Goal: Check status: Check status

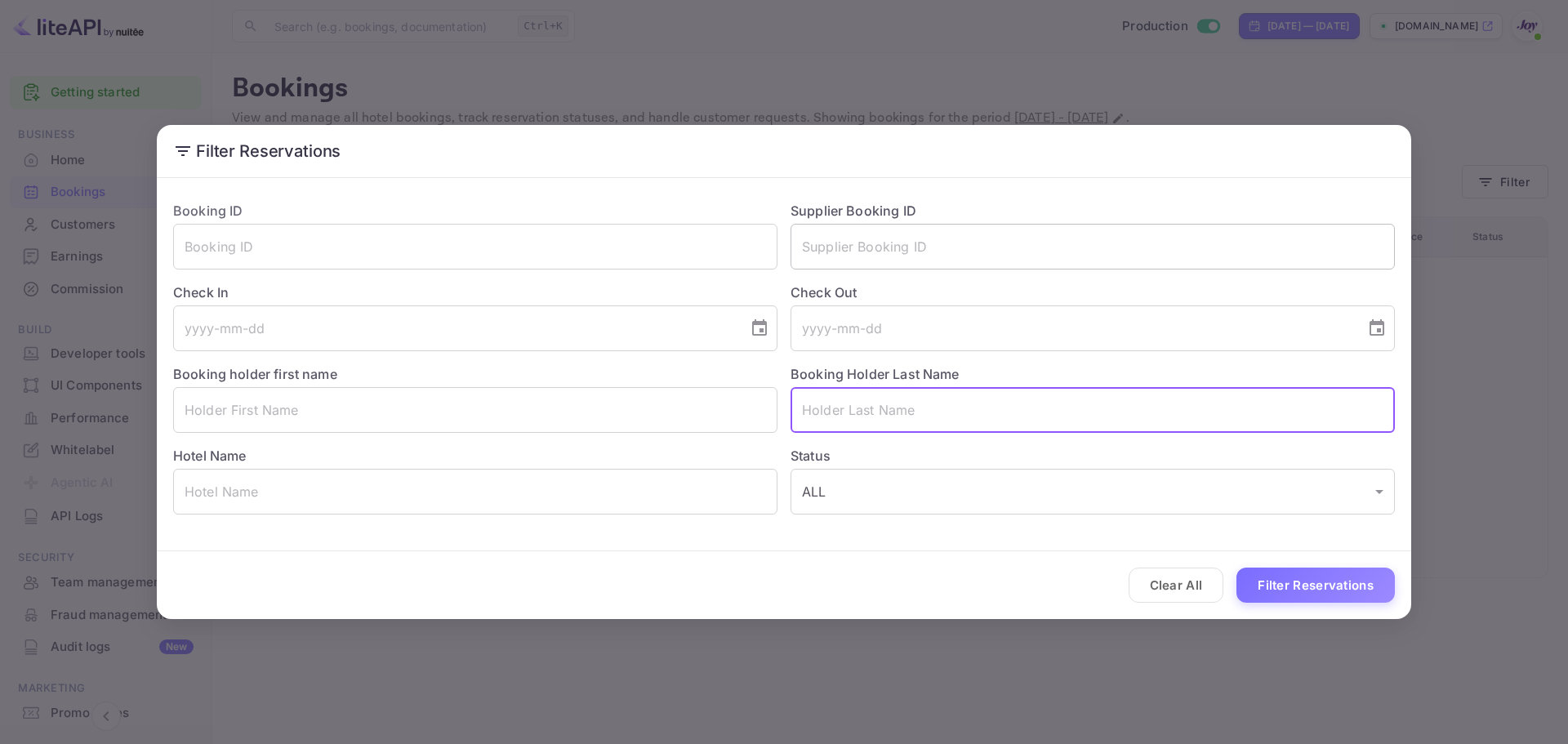
click at [846, 242] on input "text" at bounding box center [1092, 246] width 604 height 46
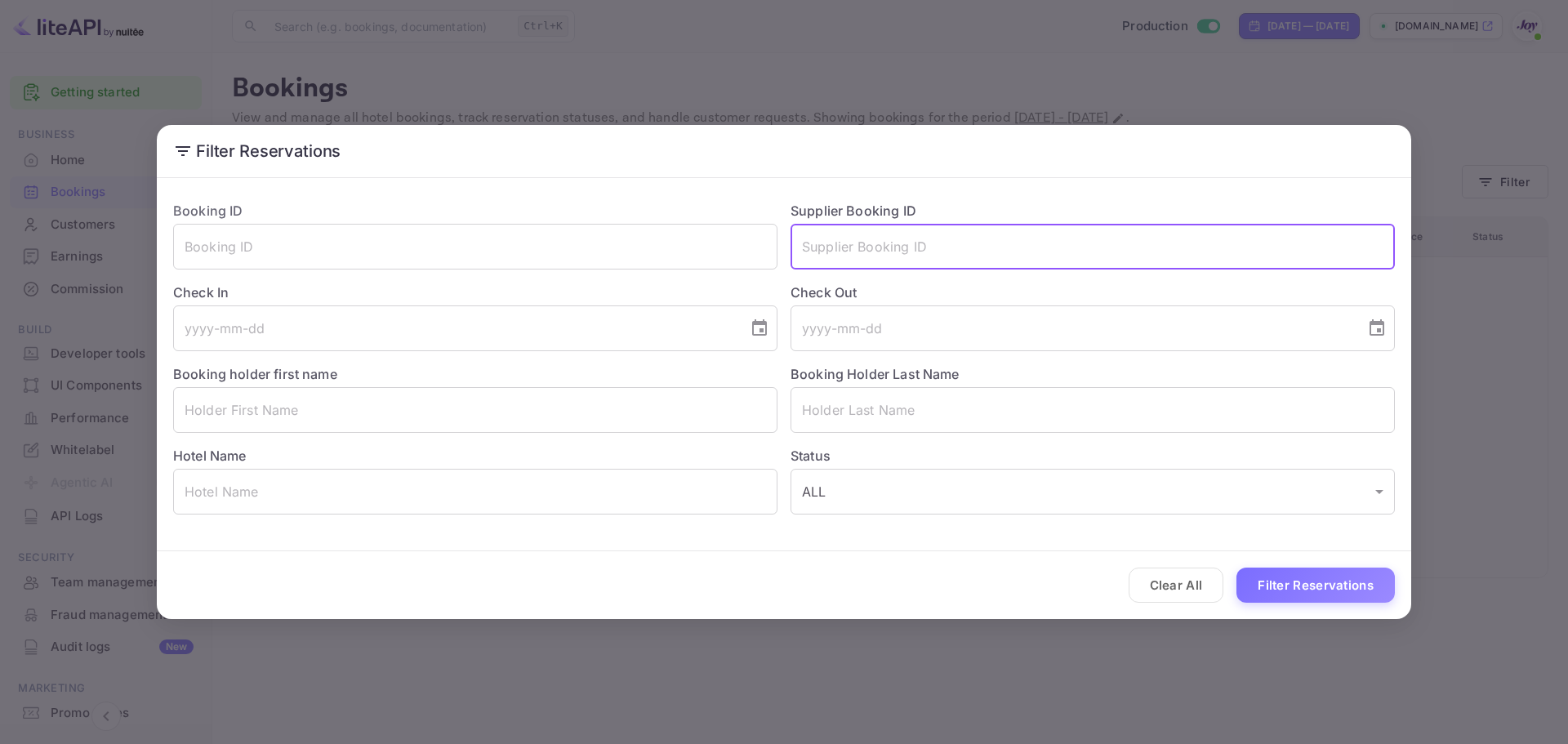
paste input "[URL][DOMAIN_NAME]"
click at [876, 253] on input "[URL][DOMAIN_NAME]" at bounding box center [1092, 246] width 604 height 46
paste input "9620209"
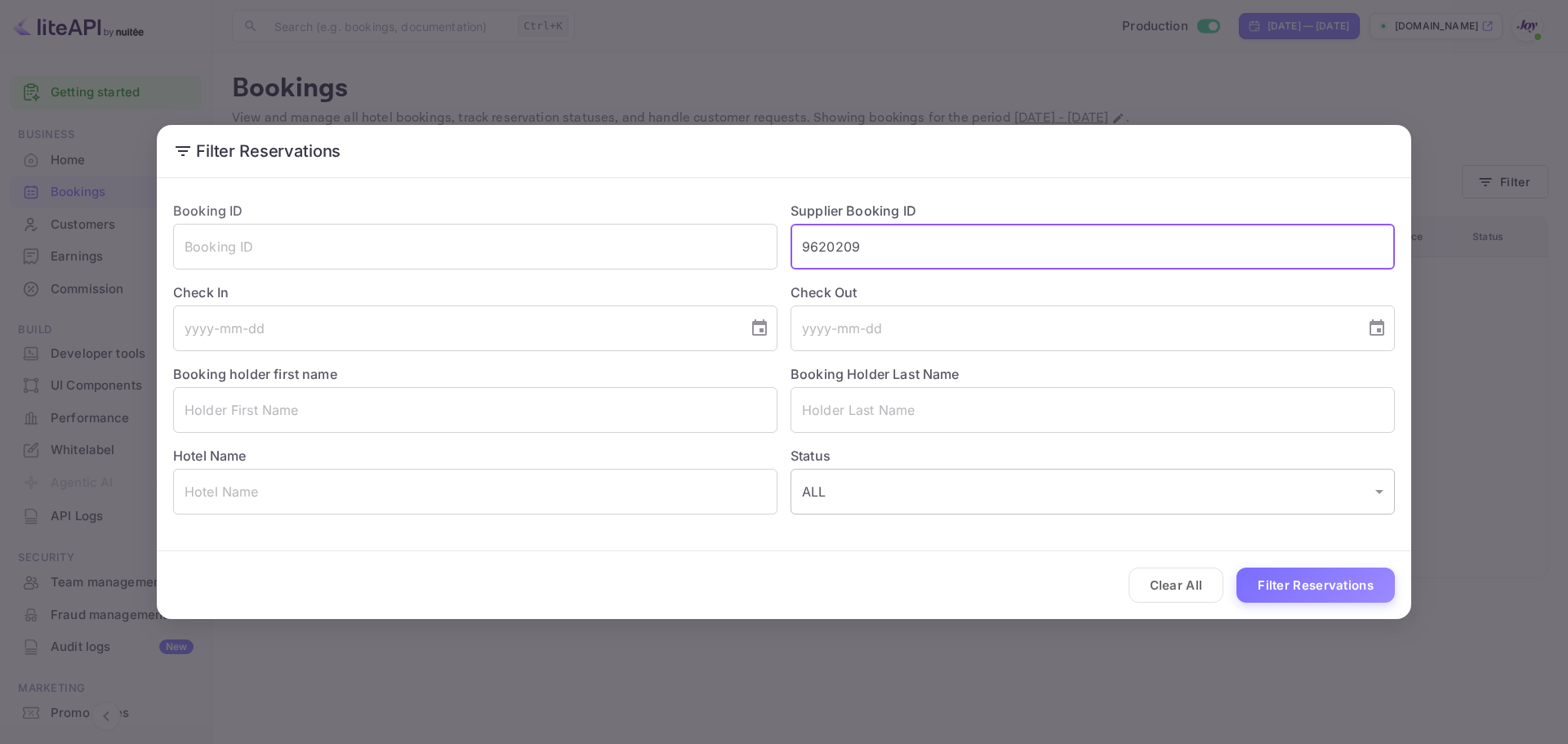
type input "9620209"
click at [1266, 580] on button "Filter Reservations" at bounding box center [1315, 584] width 159 height 35
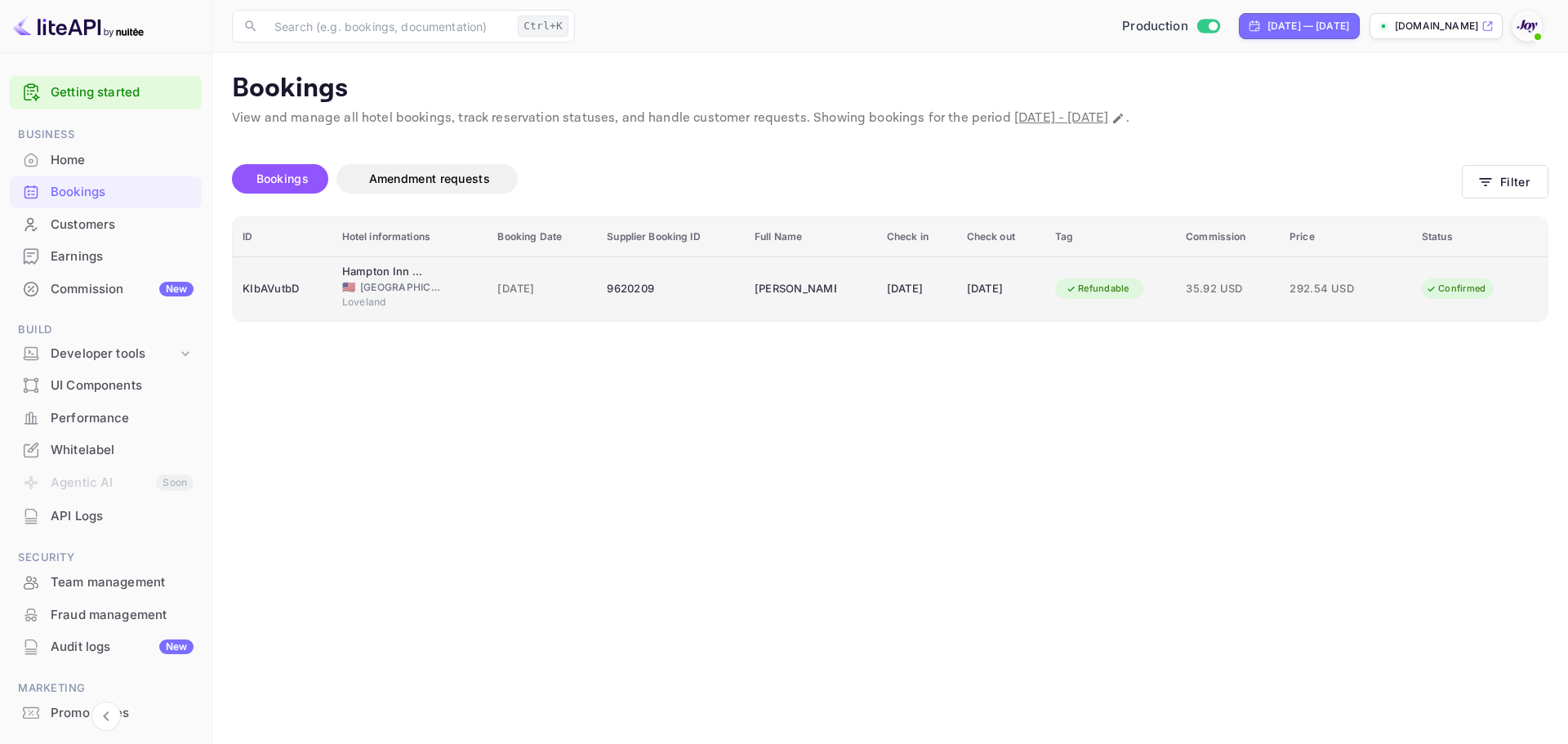
click at [685, 295] on div "9620209" at bounding box center [670, 289] width 129 height 26
